Goal: Navigation & Orientation: Understand site structure

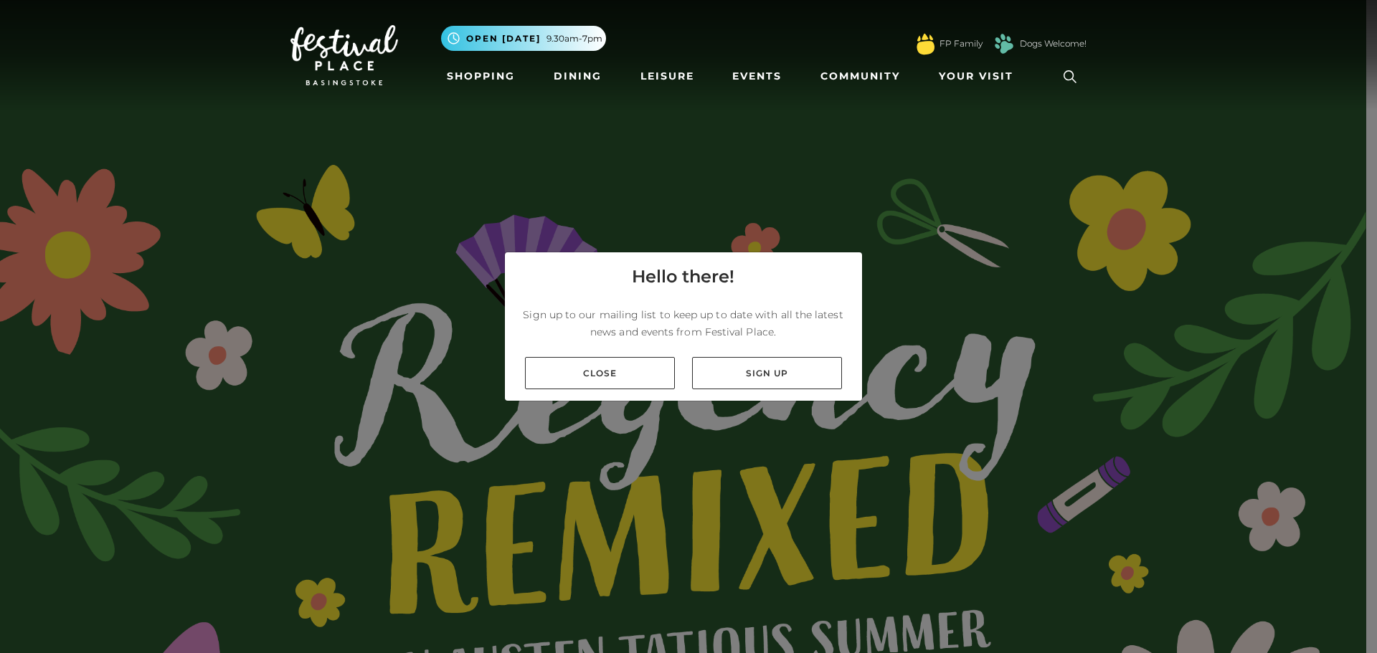
click at [635, 372] on link "Close" at bounding box center [600, 373] width 150 height 32
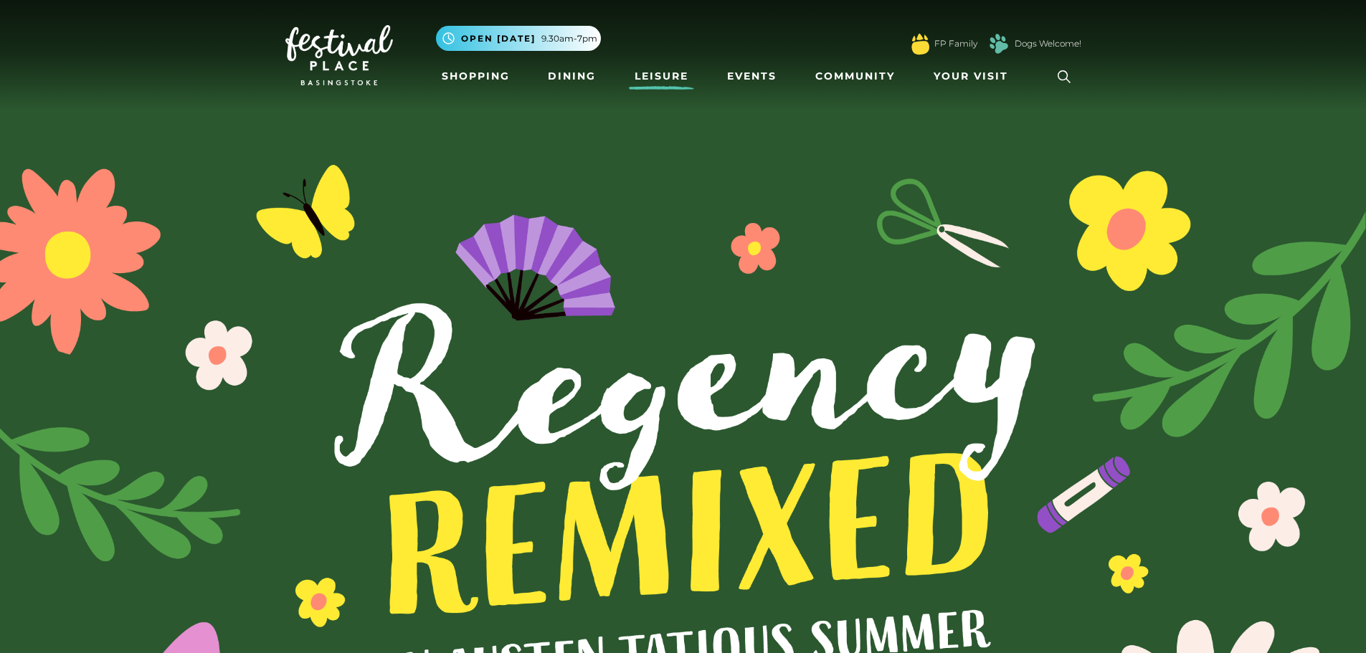
click at [665, 71] on link "Leisure" at bounding box center [661, 76] width 65 height 27
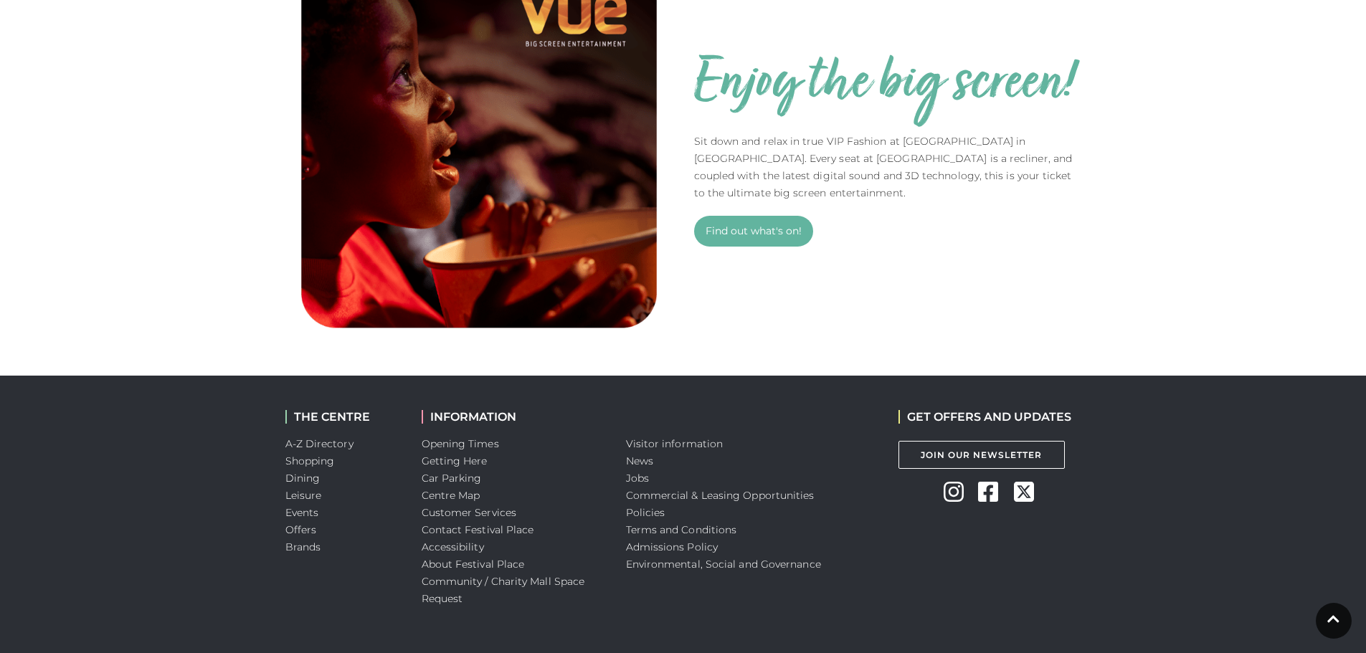
scroll to position [645, 0]
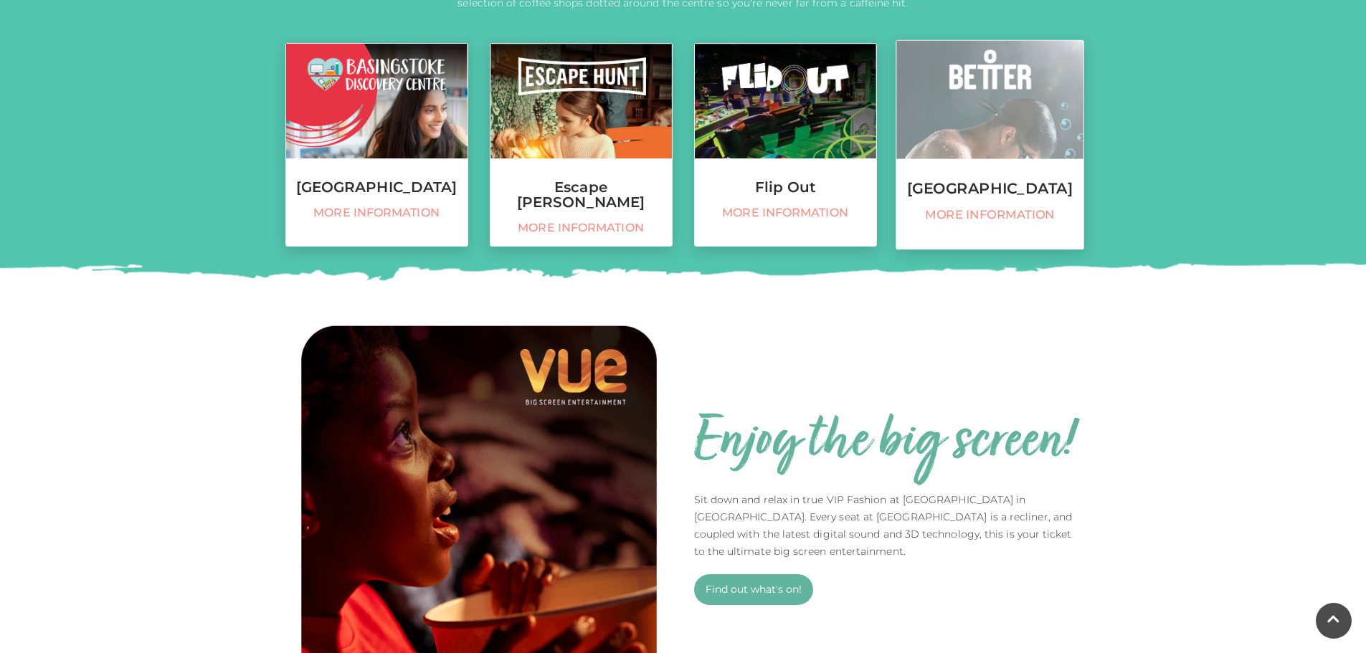
click at [1022, 189] on h3 "Basingstoke Sports Centre" at bounding box center [990, 189] width 187 height 16
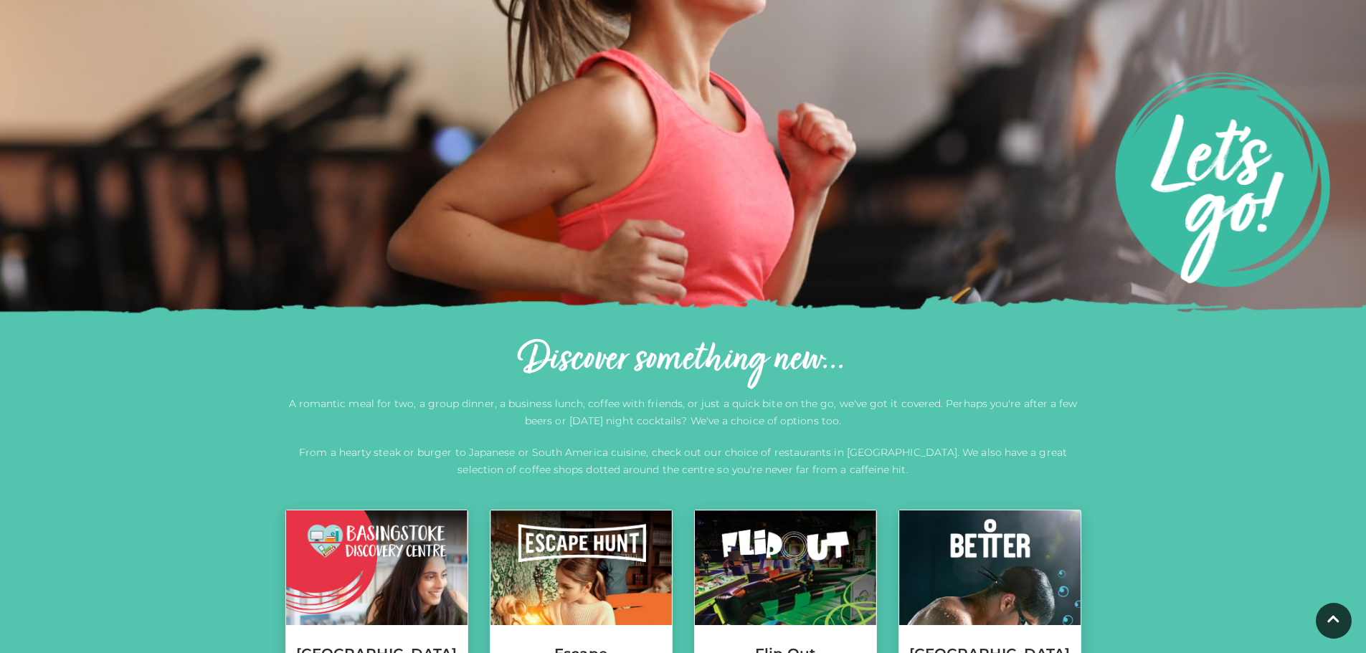
scroll to position [0, 0]
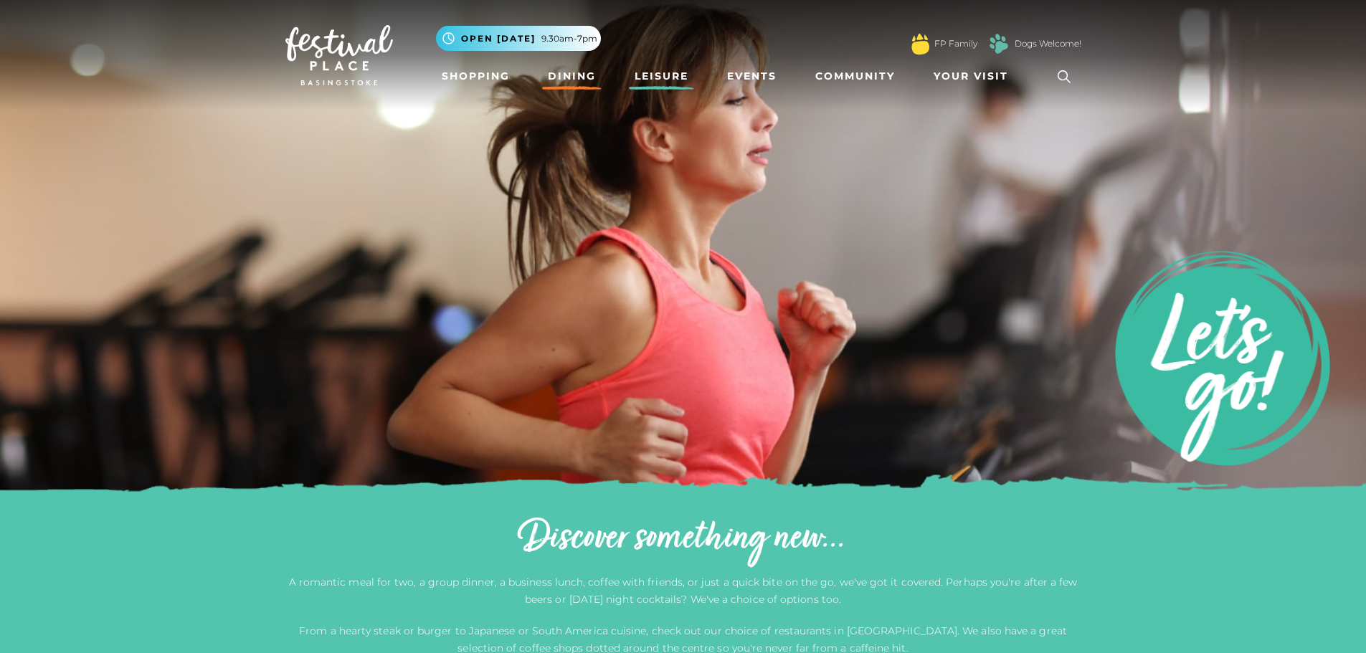
click at [575, 83] on link "Dining" at bounding box center [572, 76] width 60 height 27
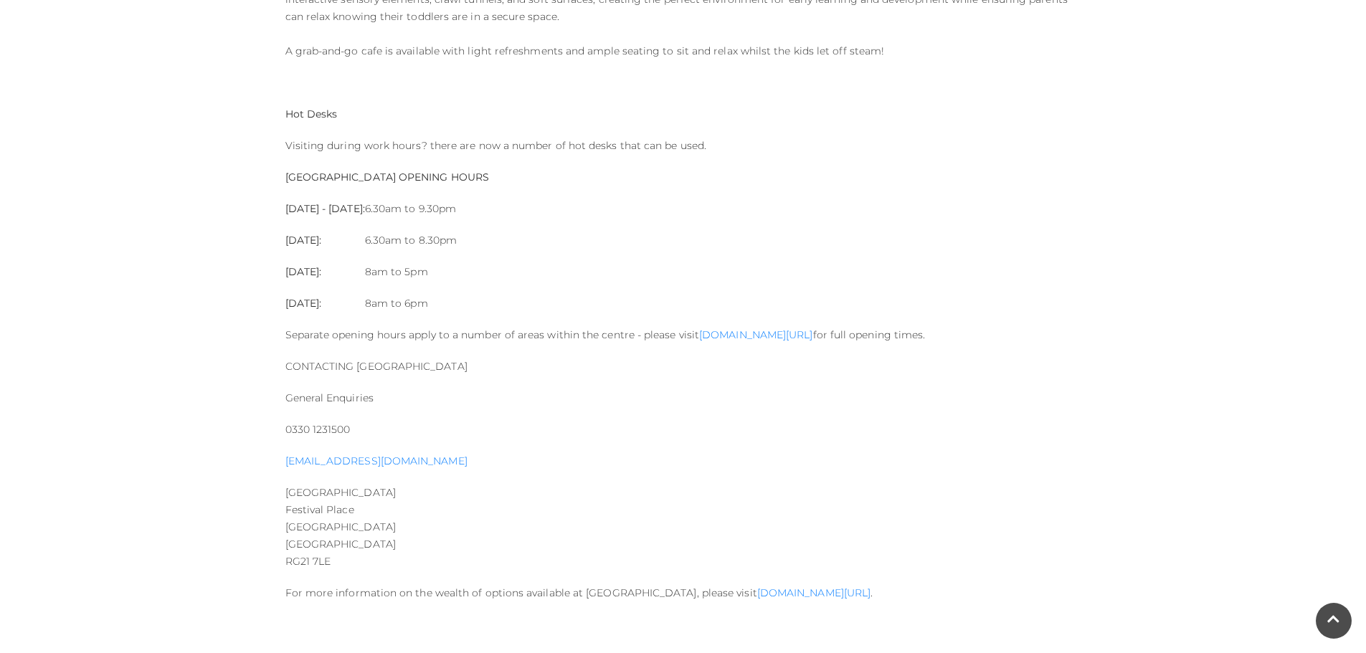
scroll to position [1506, 0]
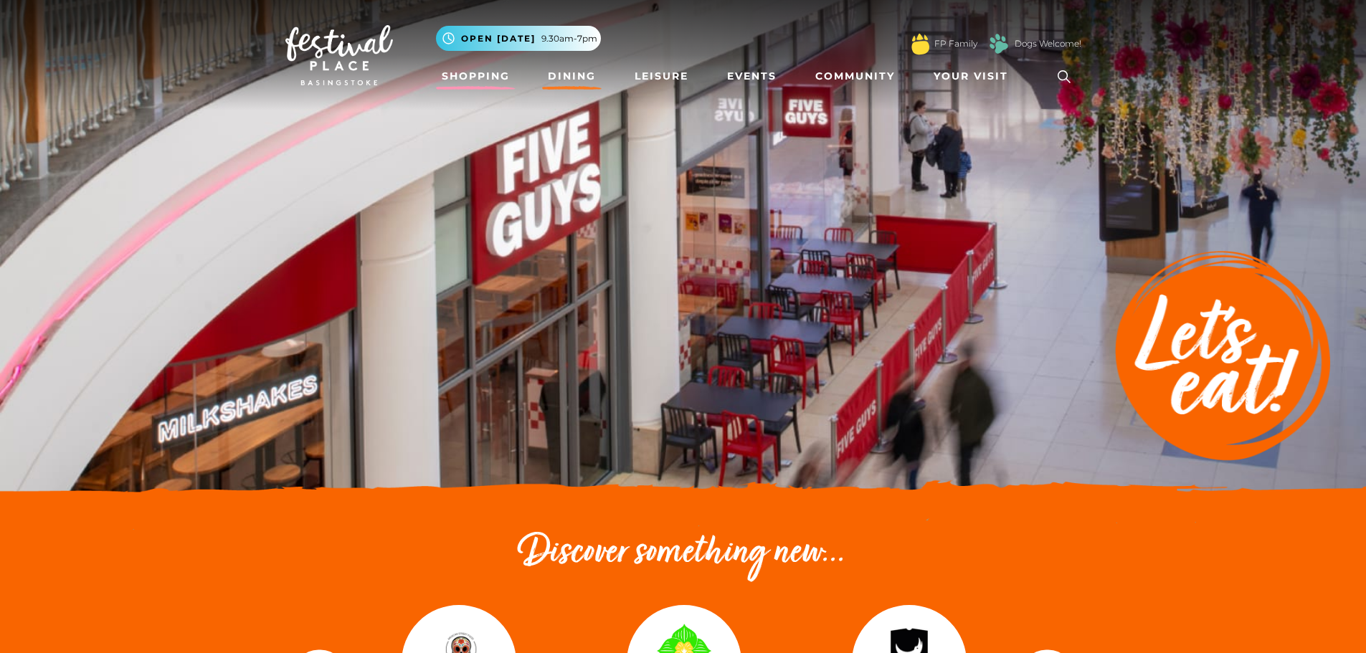
click at [478, 82] on link "Shopping" at bounding box center [476, 76] width 80 height 27
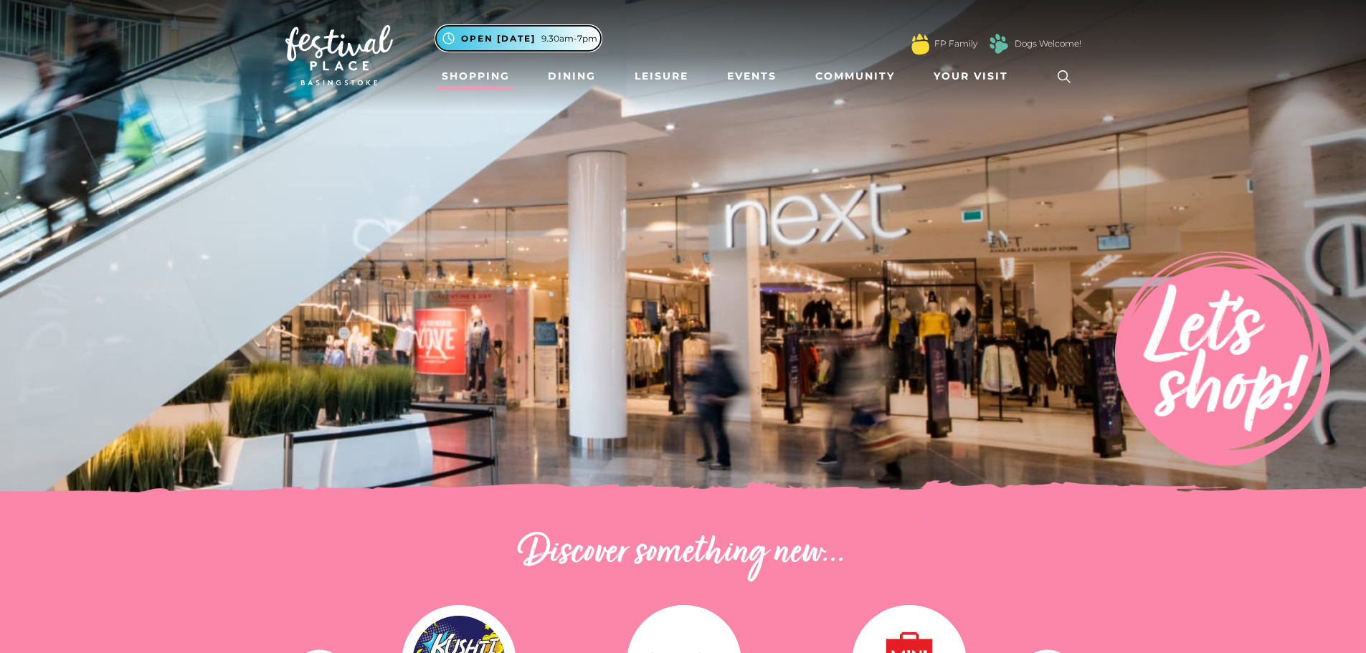
click at [535, 30] on button ".st5{fill:none;stroke:#FFFFFF;stroke-width:2.29;stroke-miterlimit:10;} Open [DA…" at bounding box center [518, 38] width 165 height 25
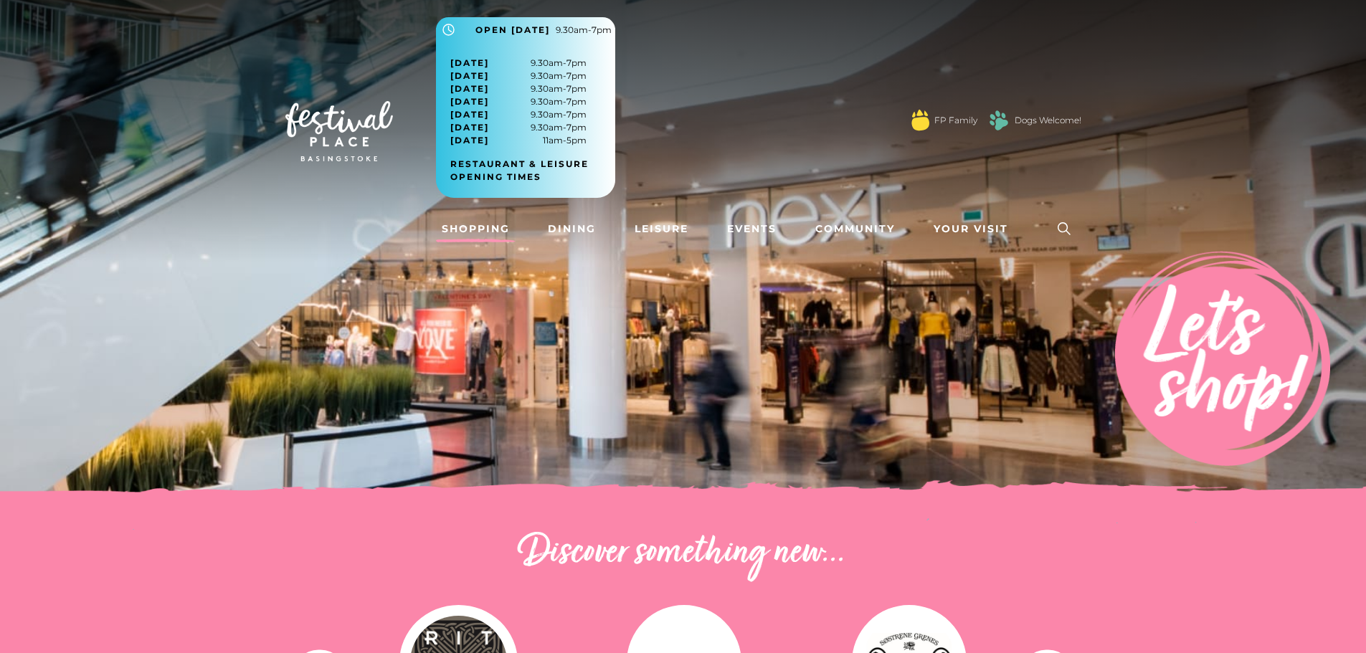
click at [588, 139] on div "[DATE] 9.30am-7pm [DATE] 9.30am-7pm [DATE] 9.30am-7pm [DATE] 9.30am-7pm [DATE] …" at bounding box center [525, 120] width 179 height 156
